Goal: Check status: Check status

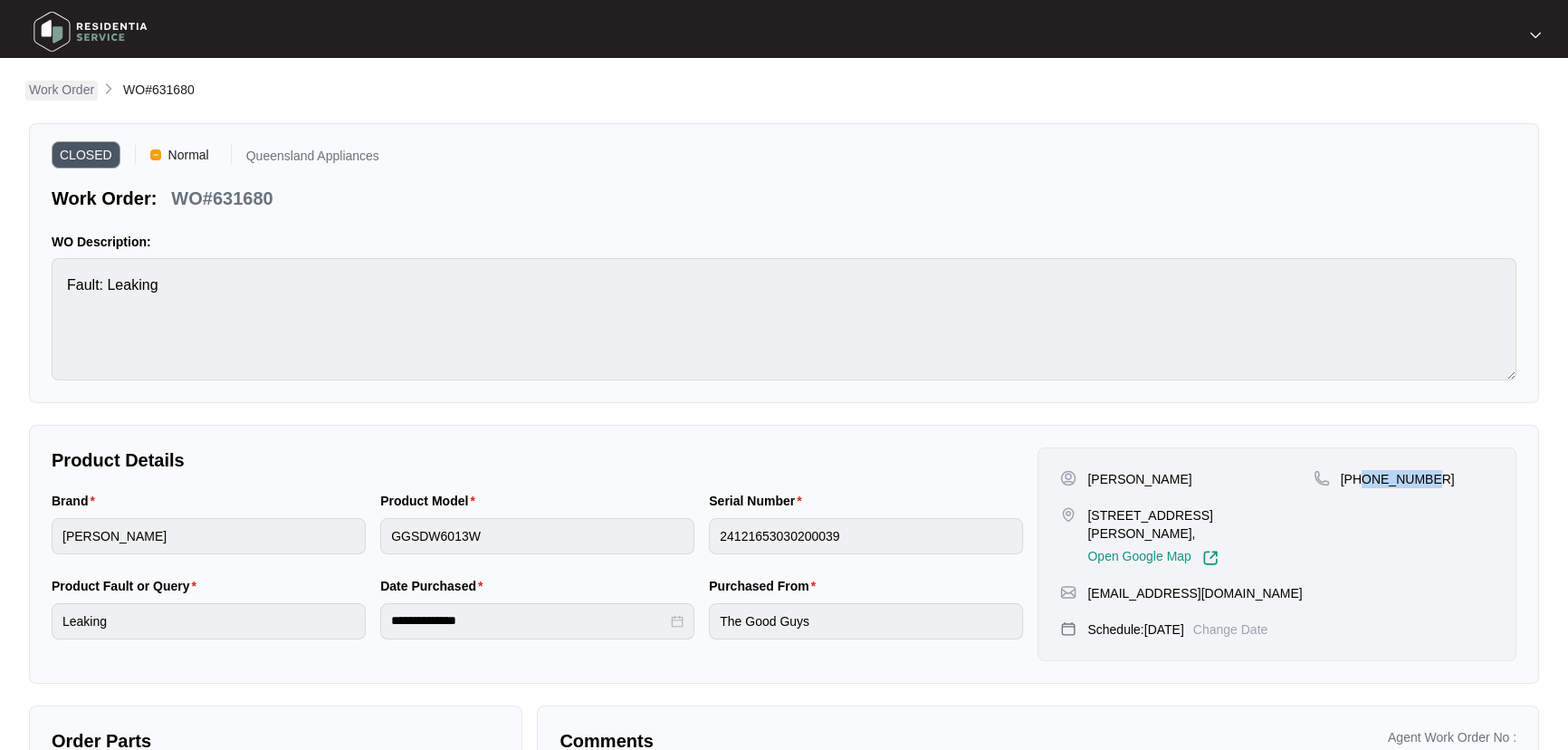
click at [52, 88] on p "Work Order" at bounding box center [62, 89] width 66 height 18
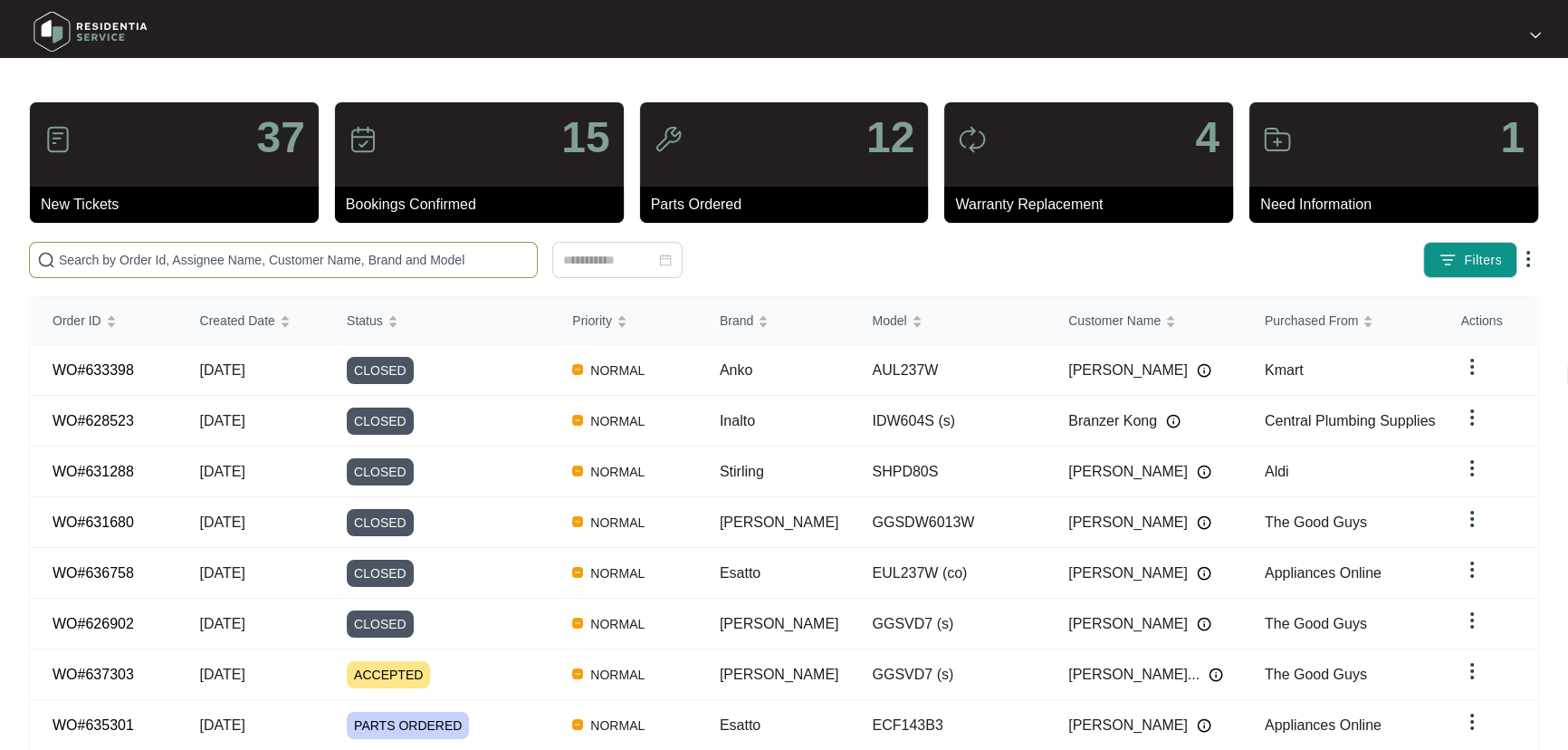
drag, startPoint x: 312, startPoint y: 271, endPoint x: 312, endPoint y: 262, distance: 9.0
click at [312, 270] on span at bounding box center [283, 260] width 509 height 37
paste input "631751"
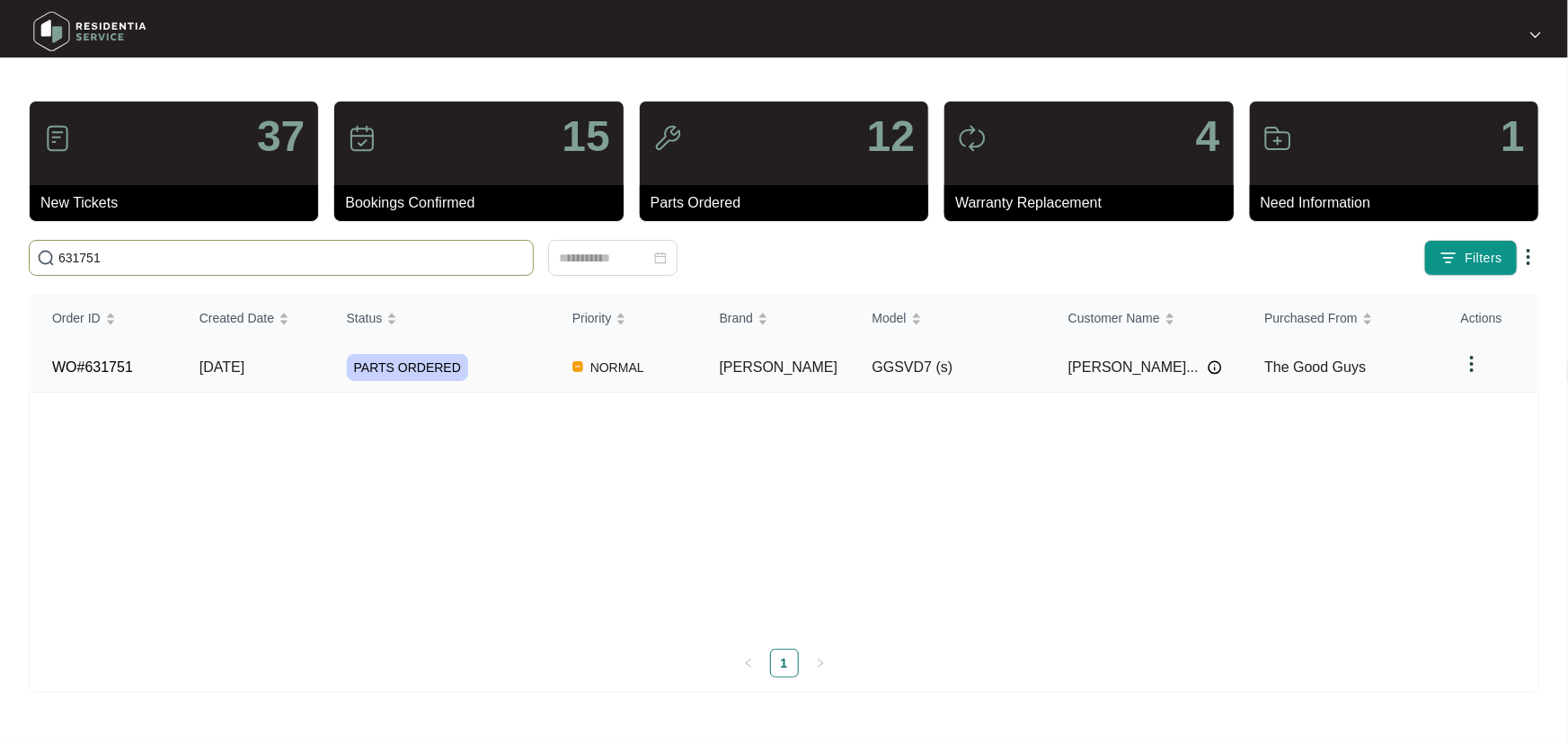
type input "631751"
drag, startPoint x: 536, startPoint y: 368, endPoint x: 553, endPoint y: 355, distance: 21.4
click at [544, 361] on div "PARTS ORDERED" at bounding box center [448, 368] width 204 height 27
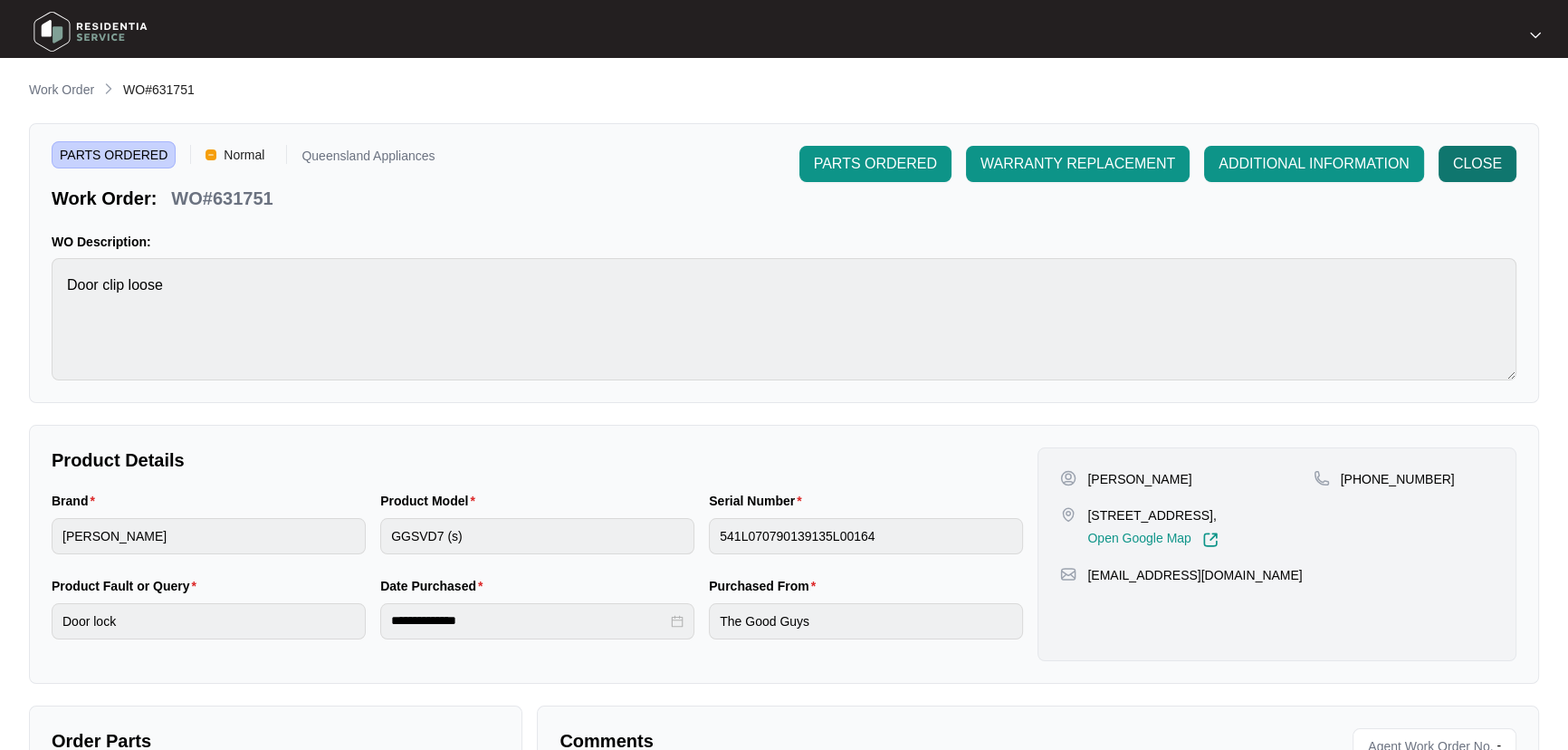
click at [1488, 156] on span "CLOSE" at bounding box center [1477, 164] width 49 height 22
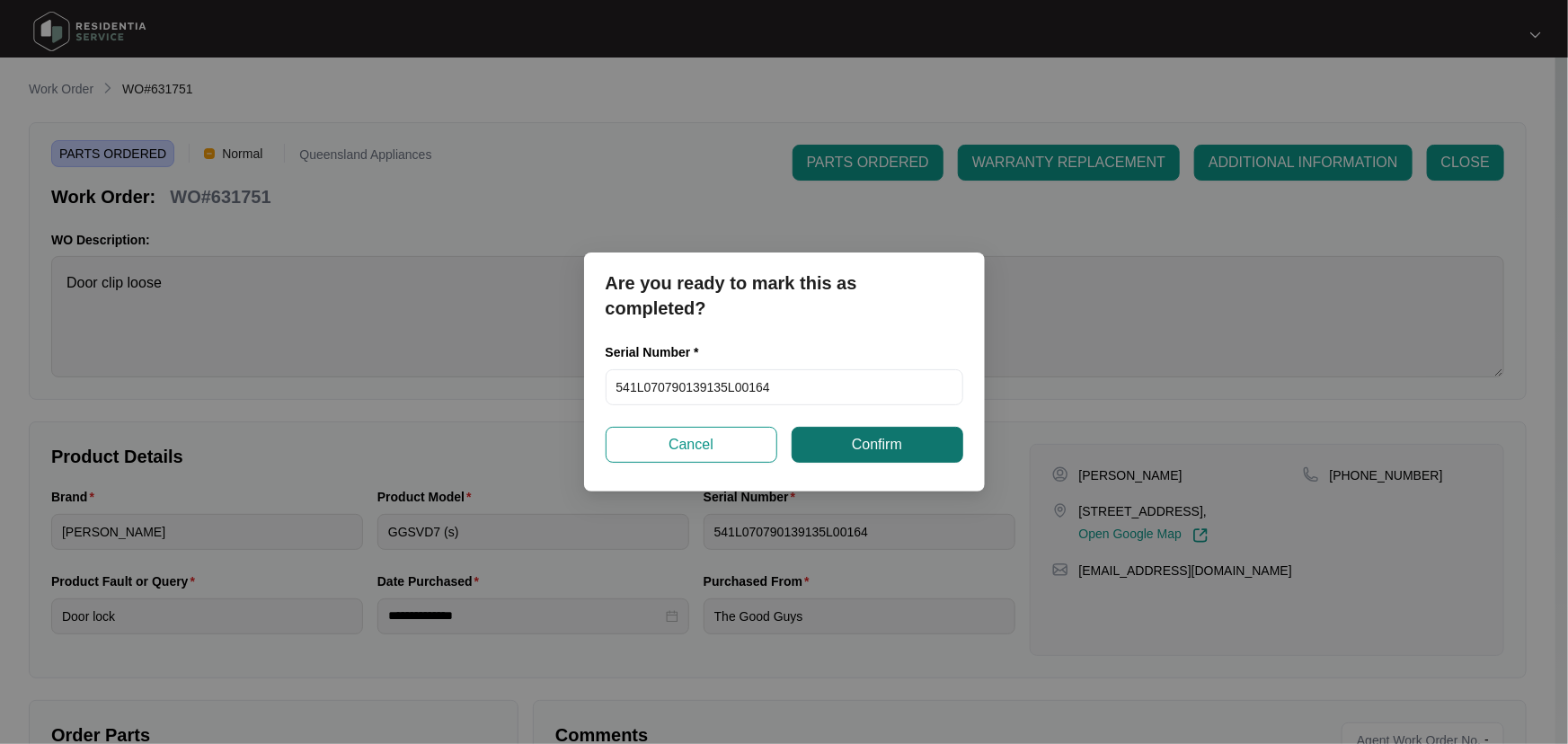
click at [889, 440] on span "Confirm" at bounding box center [876, 444] width 51 height 22
